Goal: Information Seeking & Learning: Learn about a topic

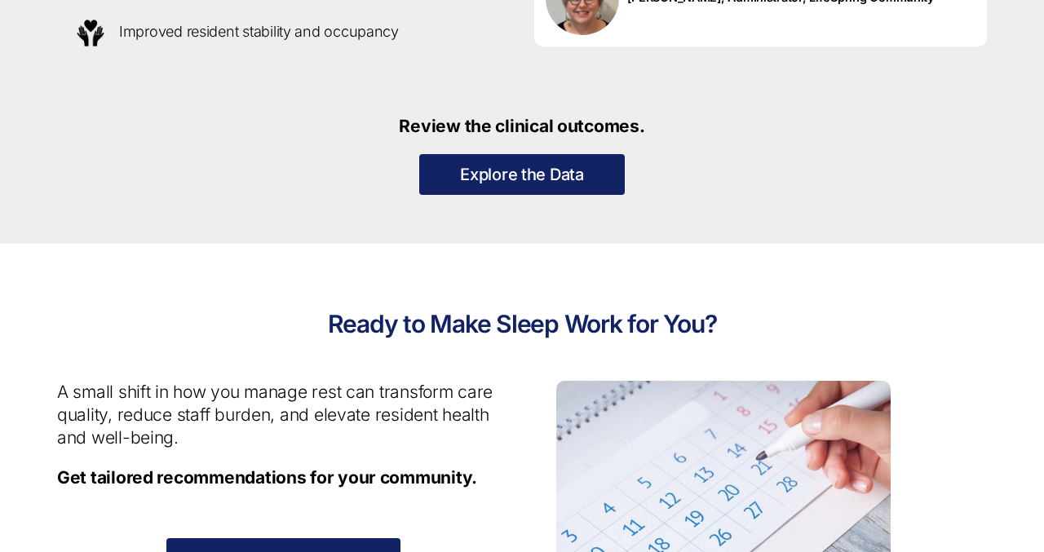
scroll to position [1759, 0]
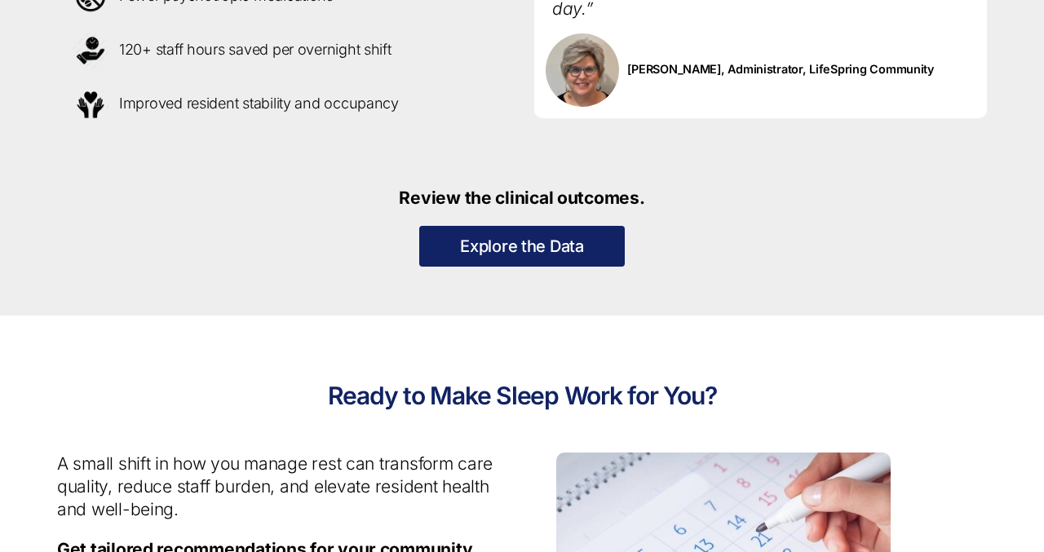
click at [502, 241] on link "Explore the Data" at bounding box center [522, 246] width 206 height 41
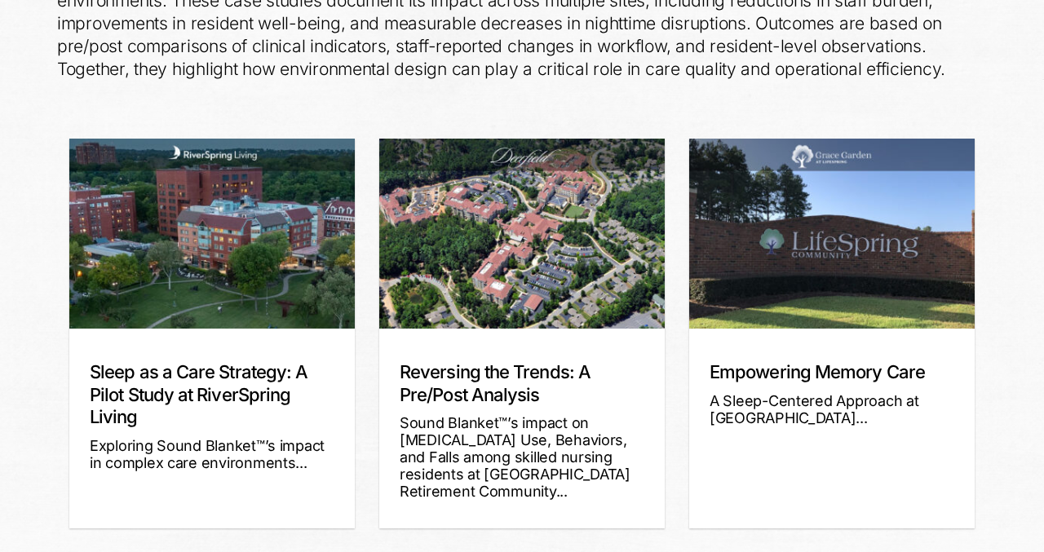
scroll to position [430, 0]
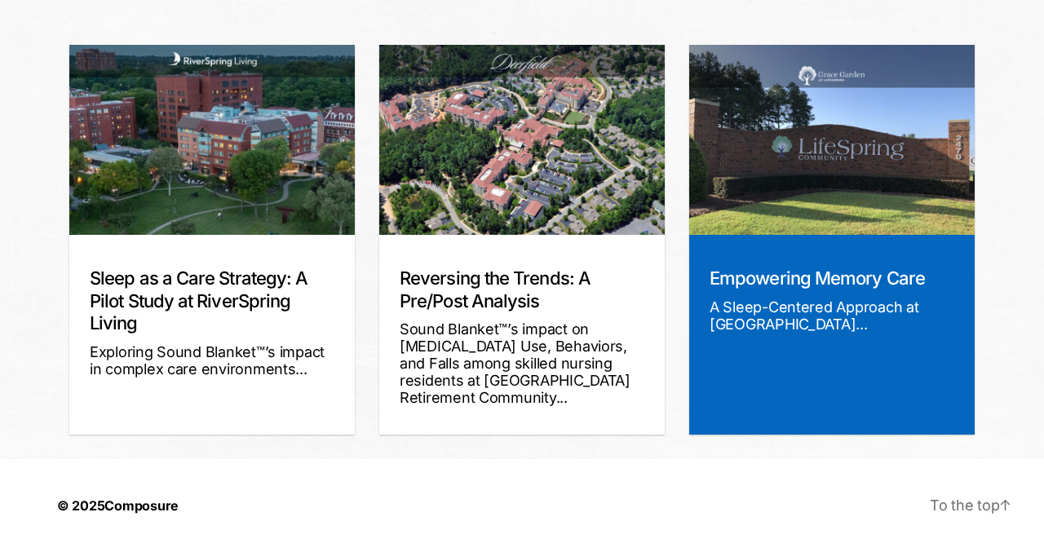
click at [825, 258] on div "Empowering Memory Care A Sleep-Centered Approach at Grace Garden..." at bounding box center [831, 335] width 285 height 200
click at [825, 273] on link "Empowering Memory Care" at bounding box center [817, 278] width 215 height 21
